Goal: Entertainment & Leisure: Consume media (video, audio)

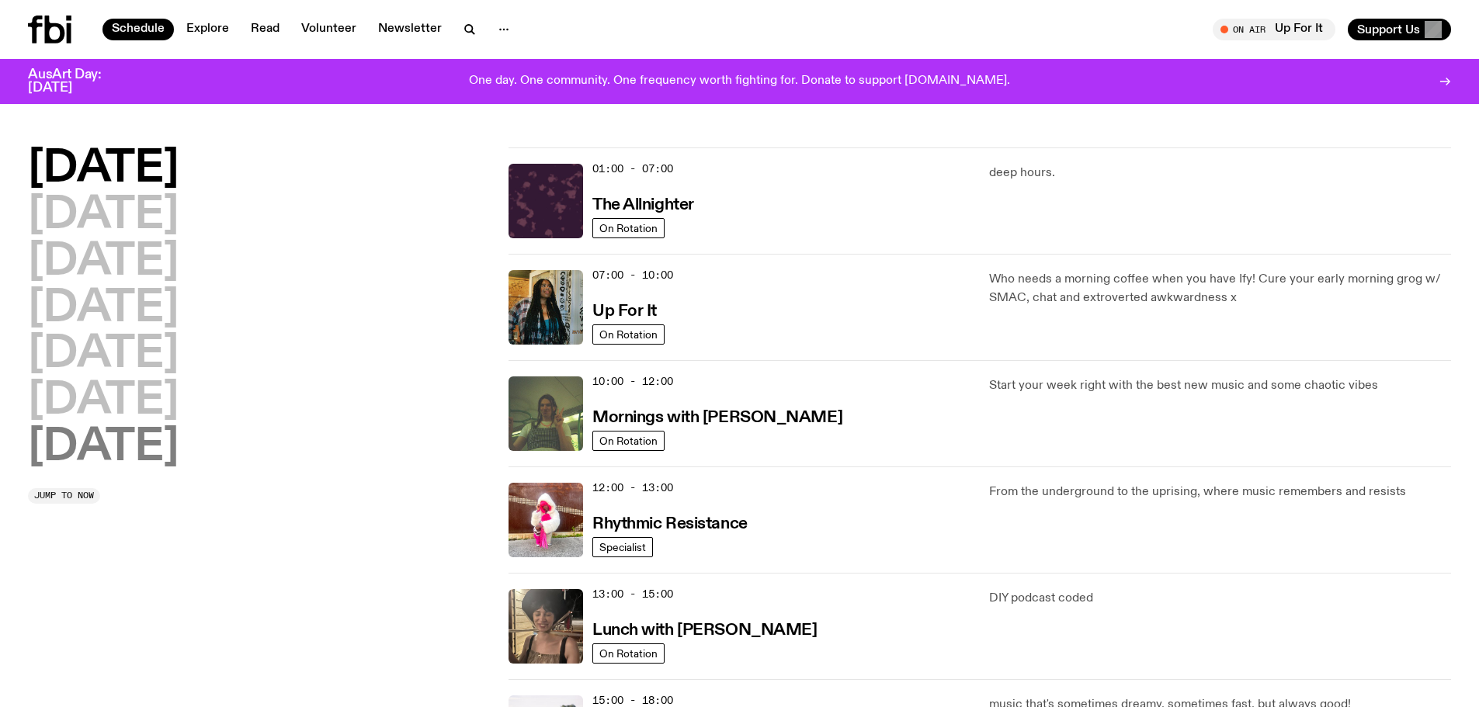
click at [167, 446] on h2 "[DATE]" at bounding box center [103, 447] width 151 height 43
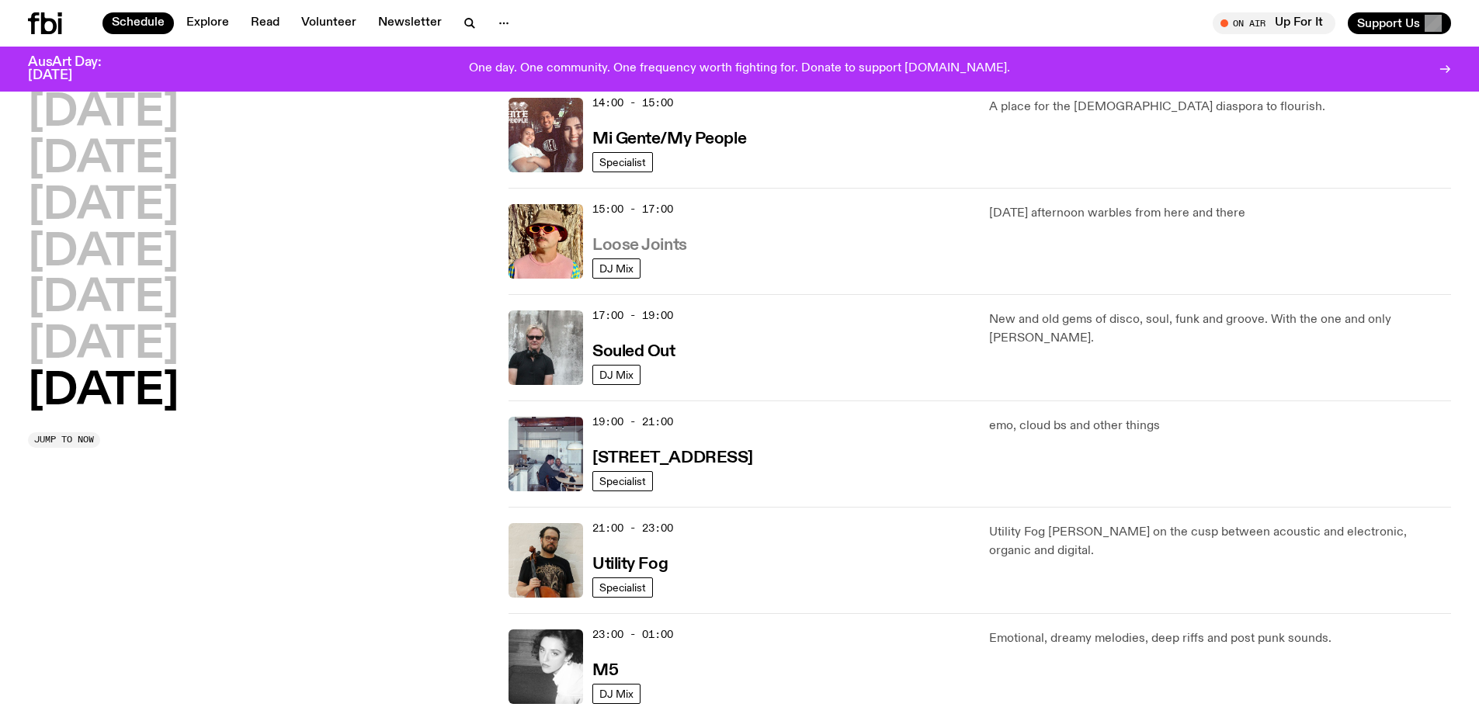
scroll to position [1002, 0]
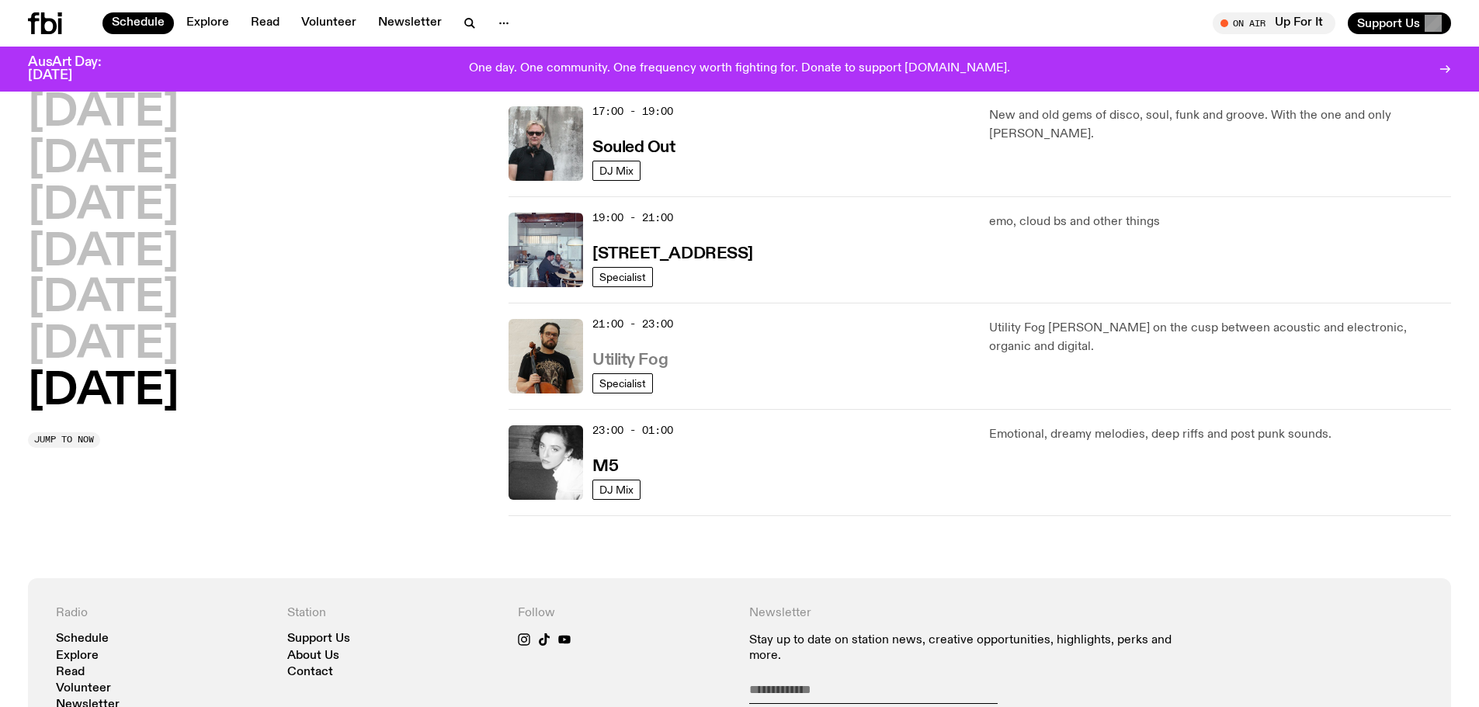
click at [623, 359] on h3 "Utility Fog" at bounding box center [629, 360] width 75 height 16
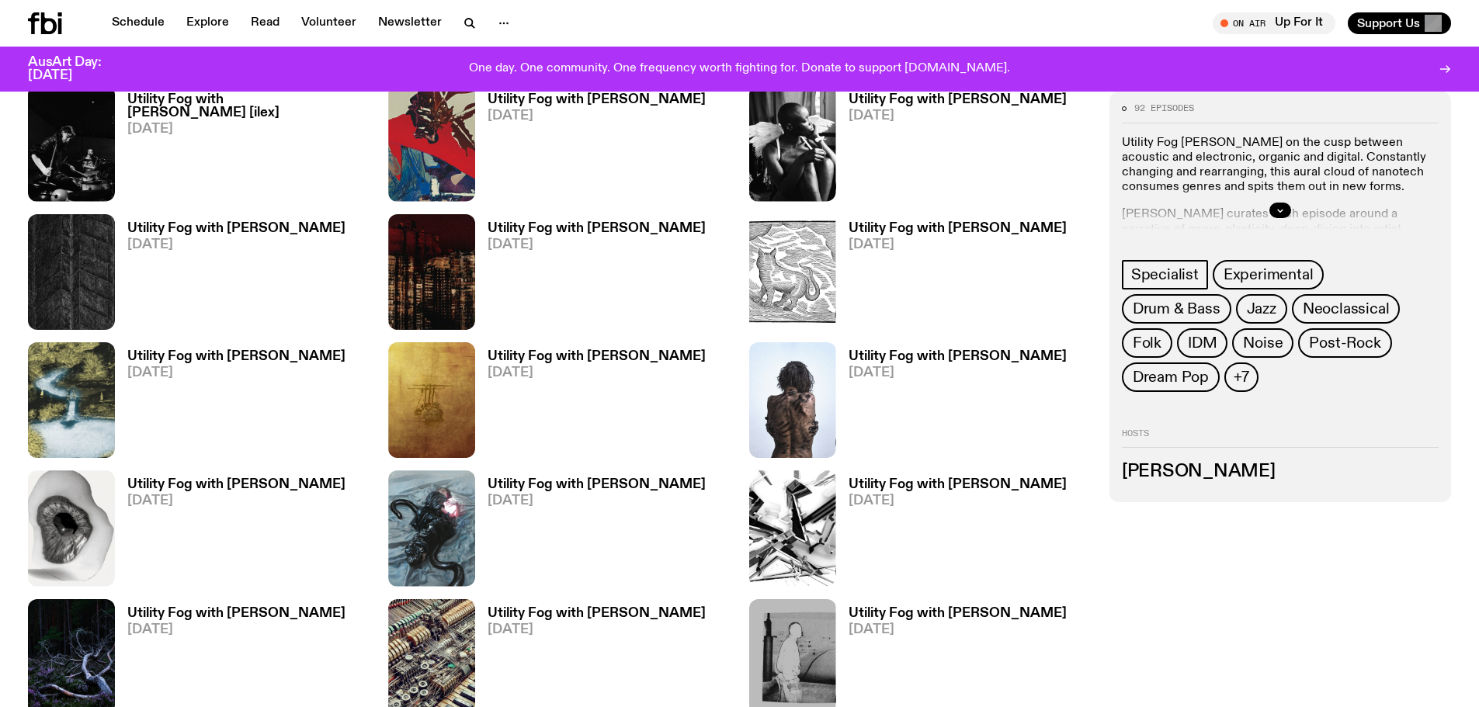
scroll to position [845, 0]
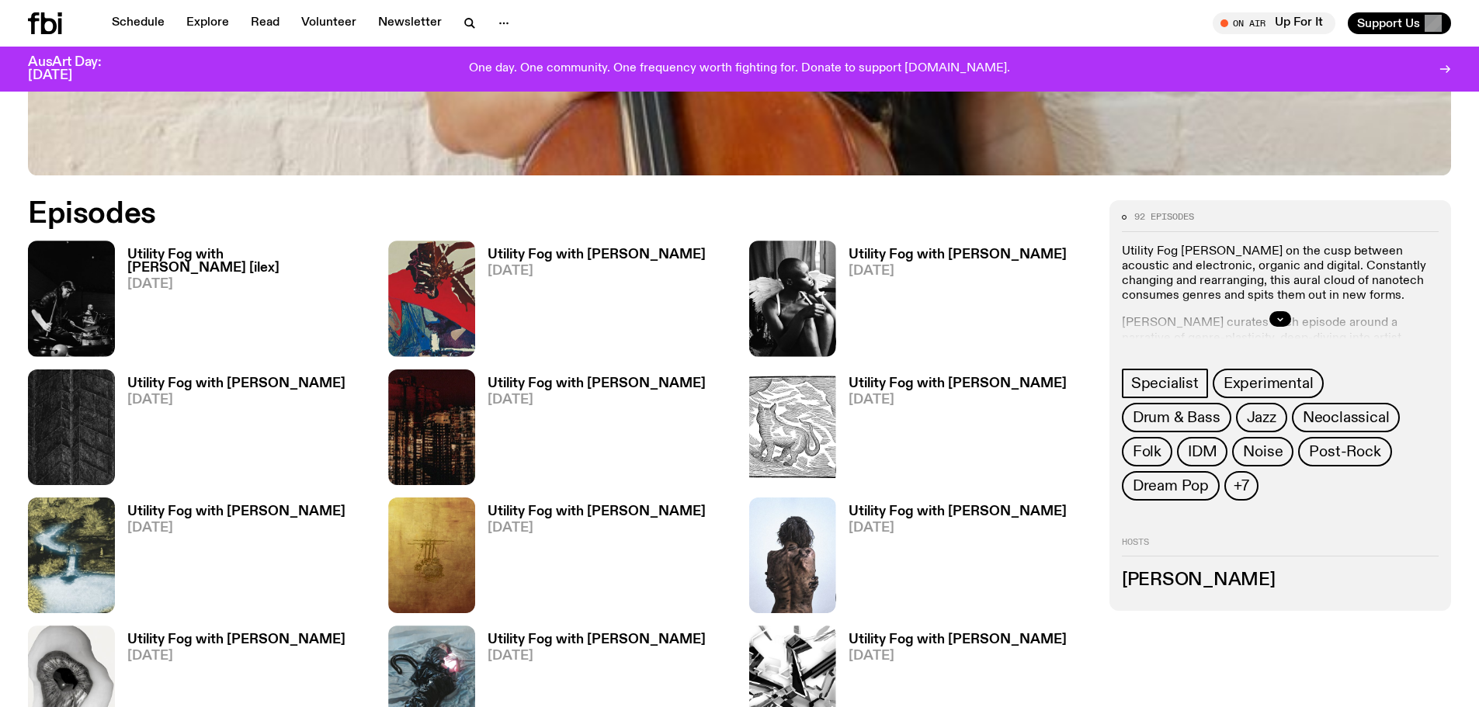
click at [264, 253] on h3 "Utility Fog with [PERSON_NAME] [ilex]" at bounding box center [248, 261] width 242 height 26
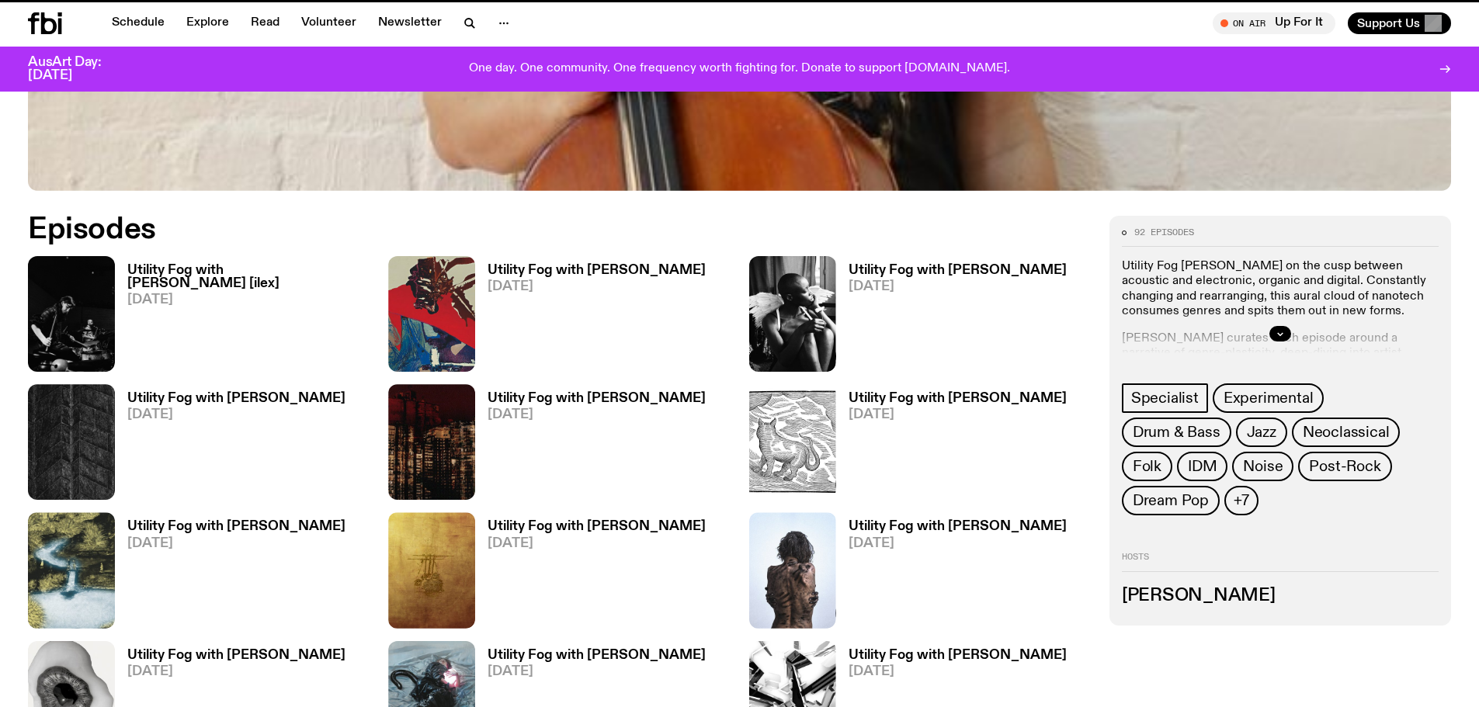
scroll to position [833, 0]
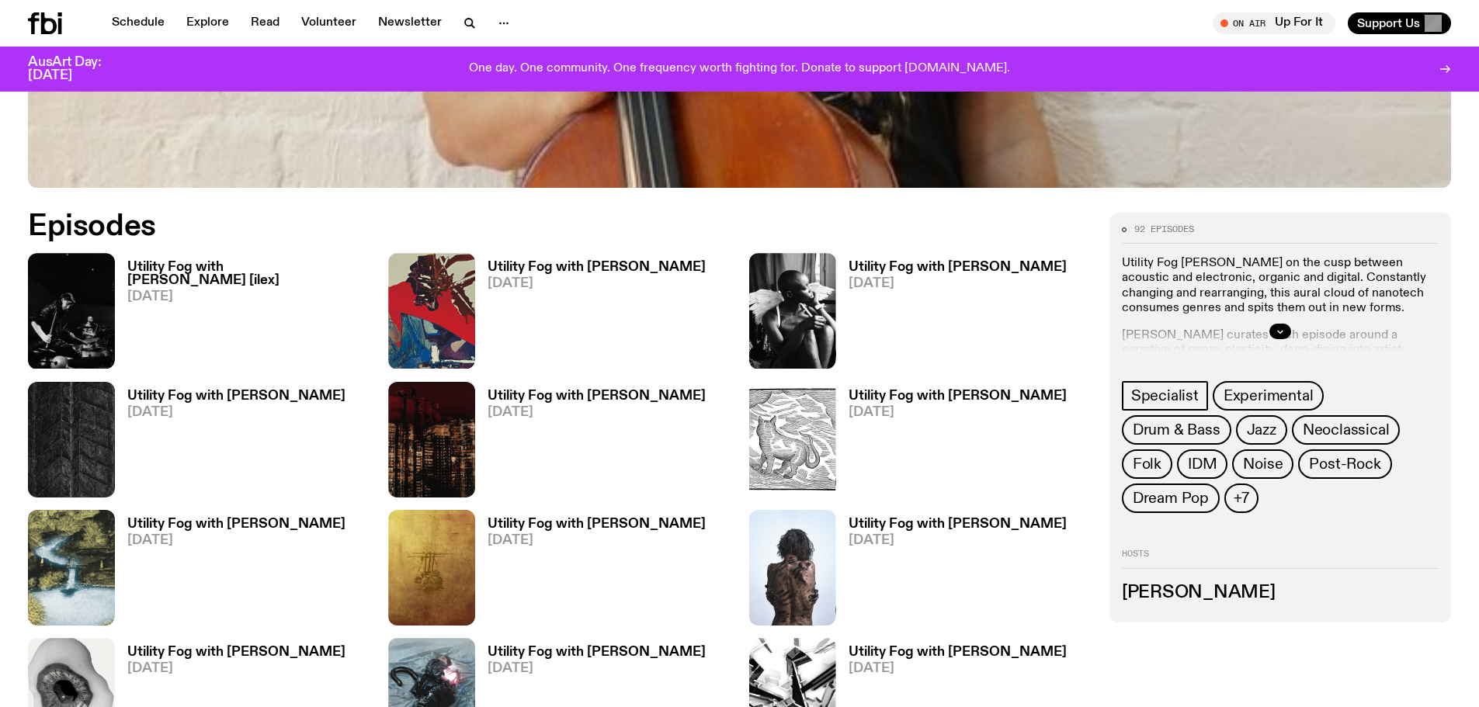
click at [536, 269] on h3 "Utility Fog with [PERSON_NAME]" at bounding box center [596, 267] width 218 height 13
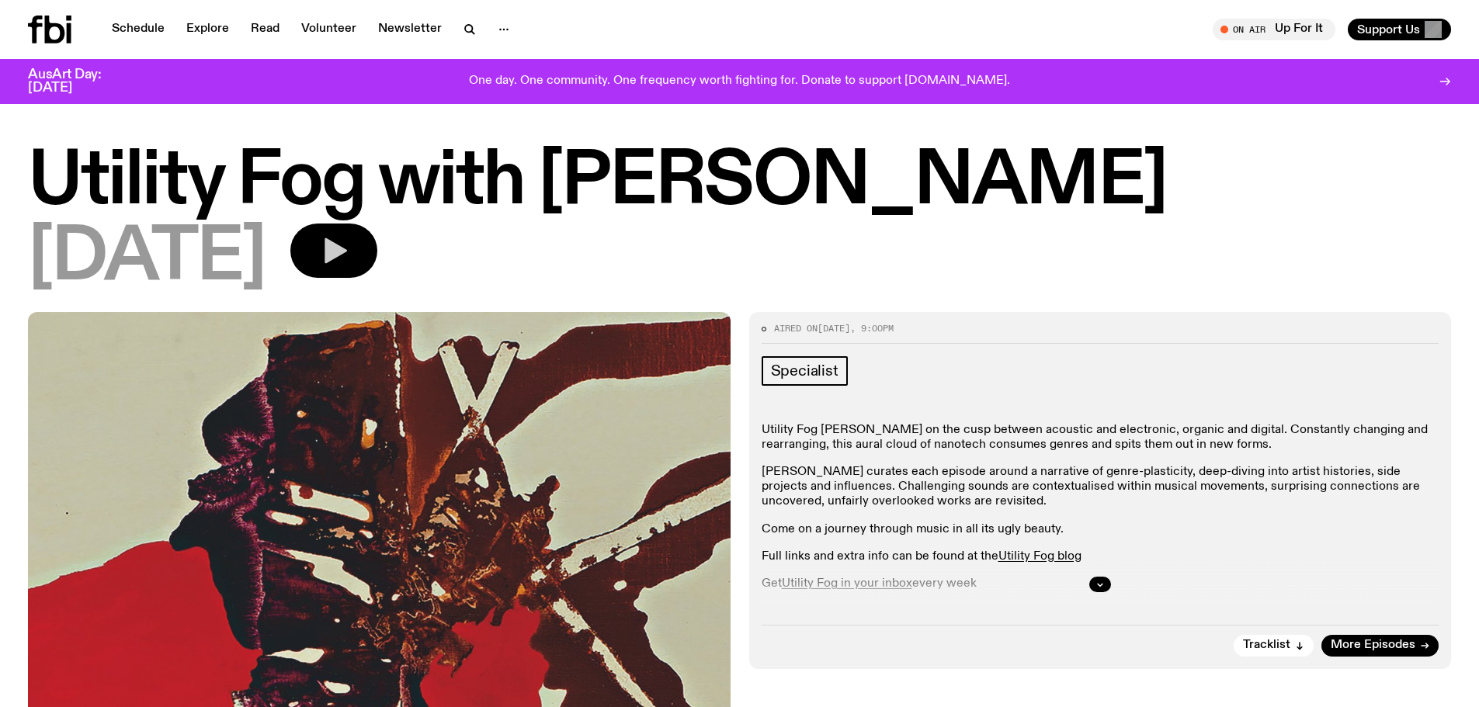
click at [347, 247] on icon "button" at bounding box center [335, 251] width 23 height 26
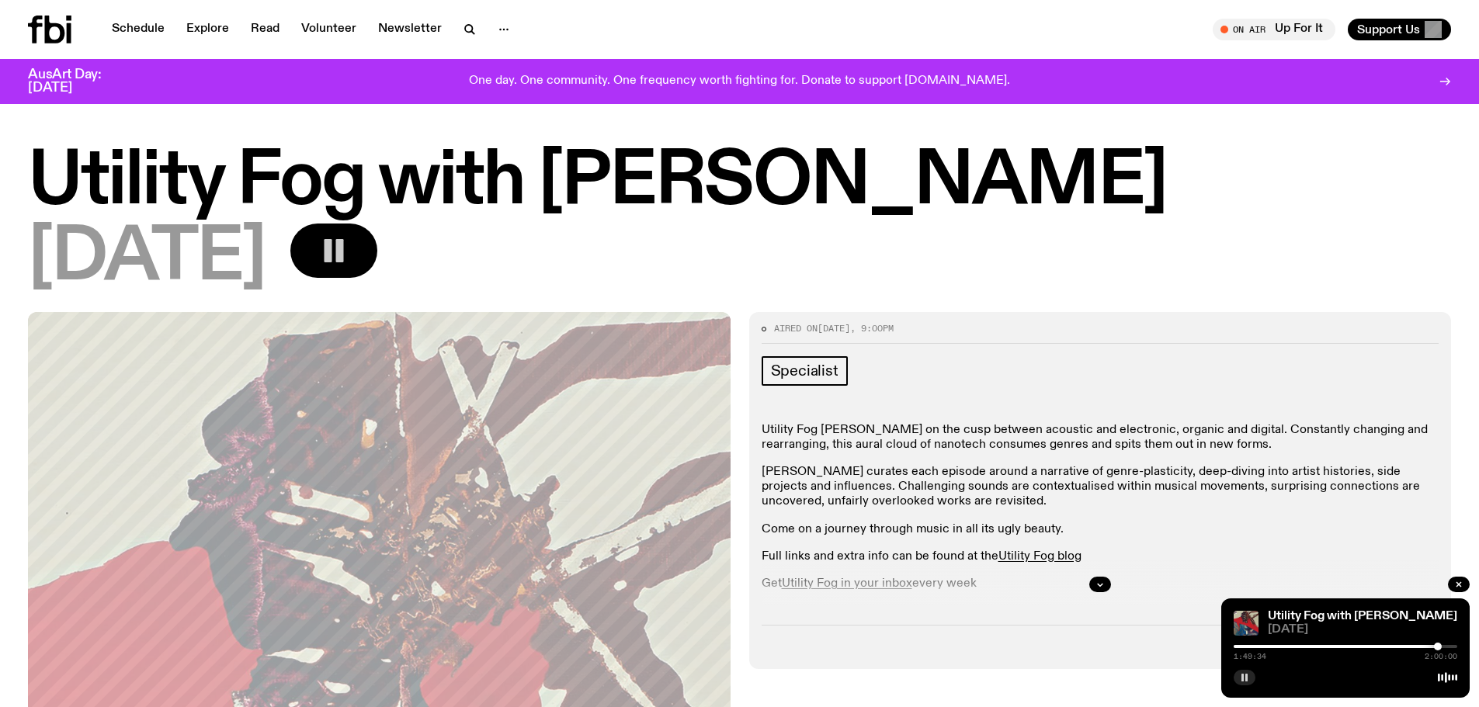
click at [1240, 682] on icon "button" at bounding box center [1244, 677] width 9 height 9
